Goal: Complete application form

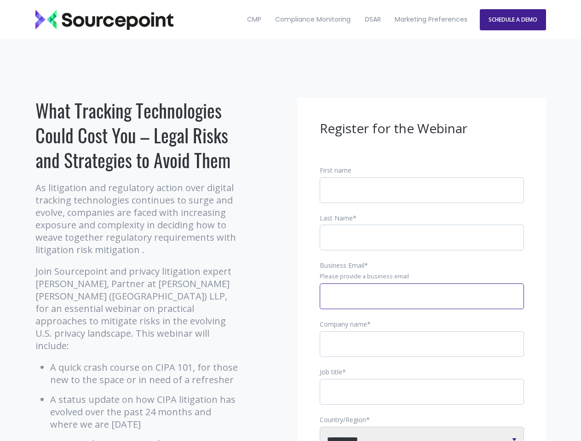
click at [422, 304] on input "Business Email *" at bounding box center [421, 297] width 204 height 26
